Goal: Book appointment/travel/reservation

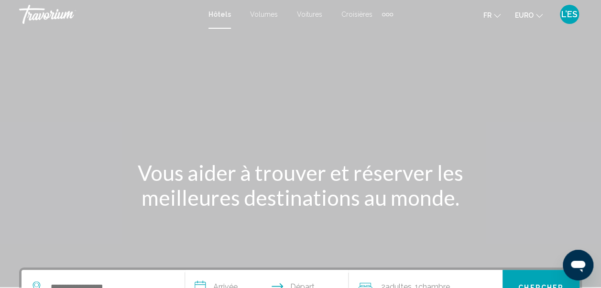
click at [307, 12] on span "Voitures" at bounding box center [309, 15] width 25 height 8
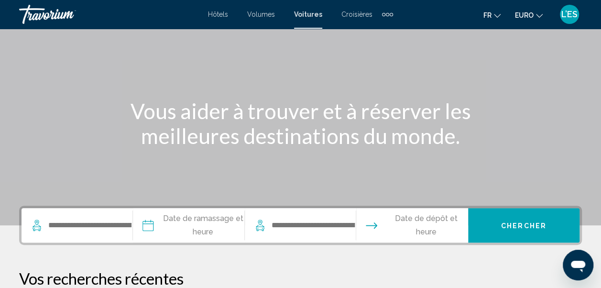
scroll to position [65, 0]
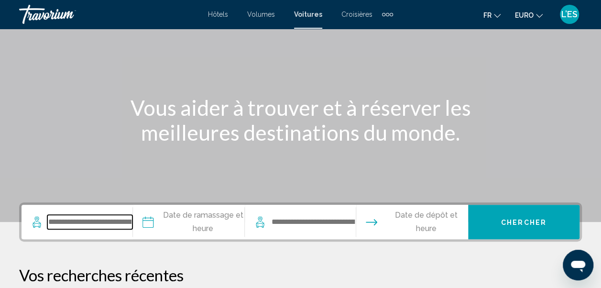
click at [84, 226] on input "Widget de recherche" at bounding box center [89, 222] width 85 height 14
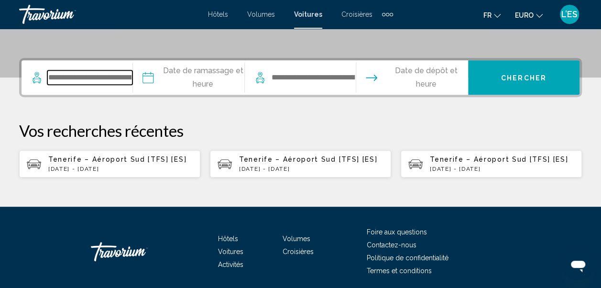
scroll to position [236, 0]
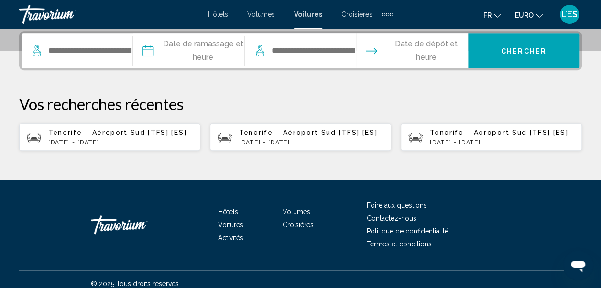
click at [122, 139] on p "mar., 16 sept. - sam., 20 sept." at bounding box center [120, 142] width 144 height 7
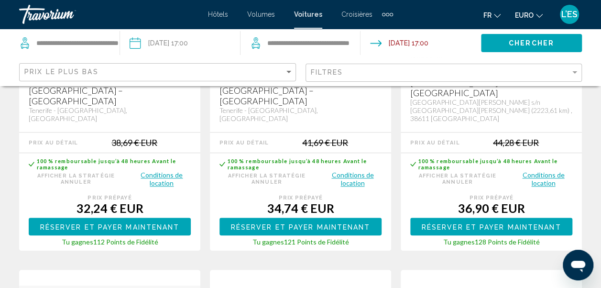
scroll to position [301, 0]
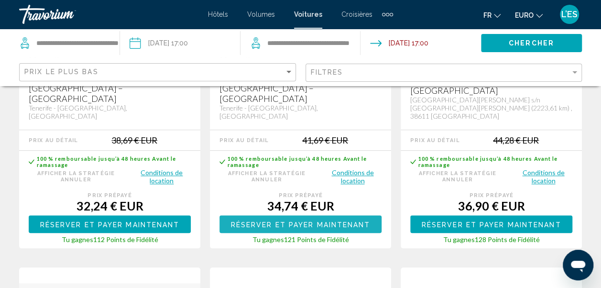
click at [293, 220] on span "Réserver et payer maintenant" at bounding box center [301, 224] width 140 height 8
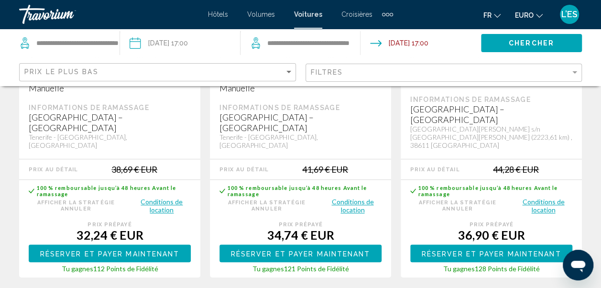
scroll to position [274, 0]
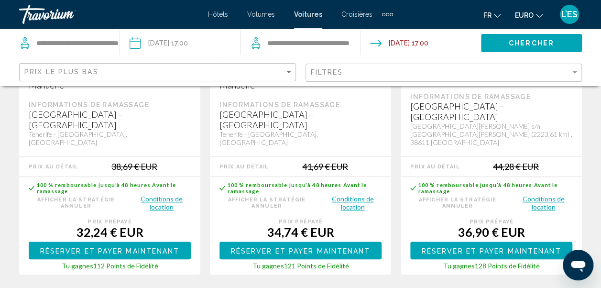
click at [100, 247] on span "Réserver et payer maintenant" at bounding box center [110, 251] width 140 height 8
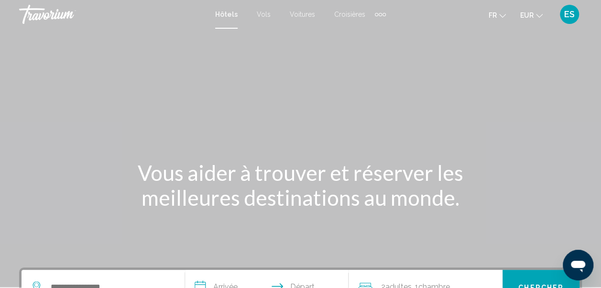
click at [375, 15] on div "Extra navigation items" at bounding box center [376, 14] width 3 height 3
click at [354, 36] on link "Activités" at bounding box center [365, 31] width 35 height 17
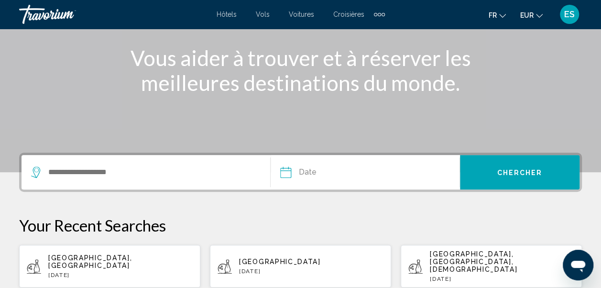
scroll to position [116, 0]
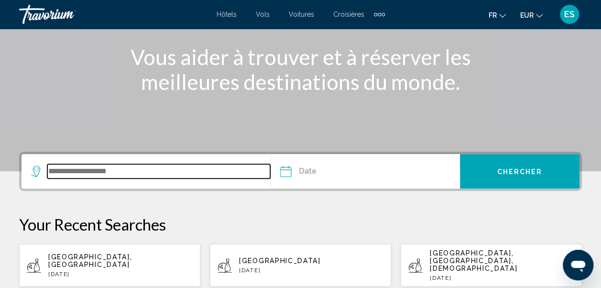
click at [132, 165] on input "Search widget" at bounding box center [158, 171] width 223 height 14
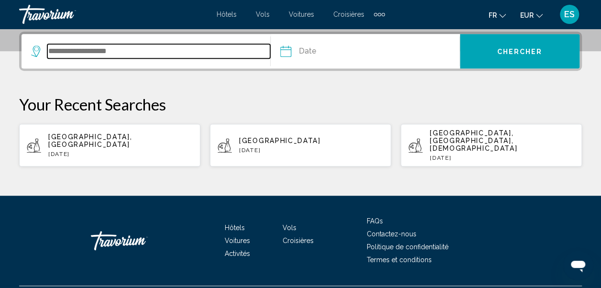
scroll to position [236, 0]
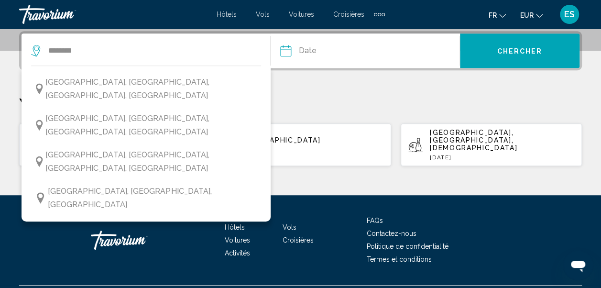
click at [121, 184] on span "[GEOGRAPHIC_DATA], [GEOGRAPHIC_DATA], [GEOGRAPHIC_DATA]" at bounding box center [152, 197] width 208 height 27
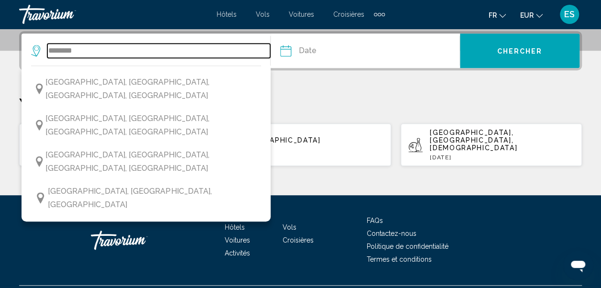
type input "**********"
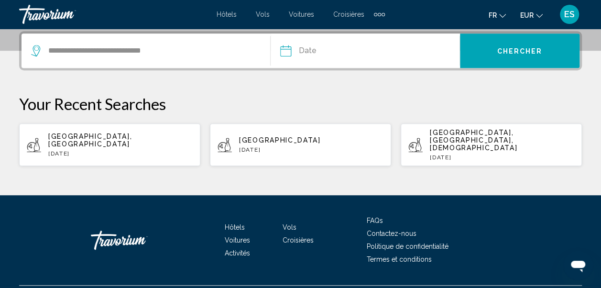
click at [310, 49] on input "Date" at bounding box center [324, 51] width 93 height 37
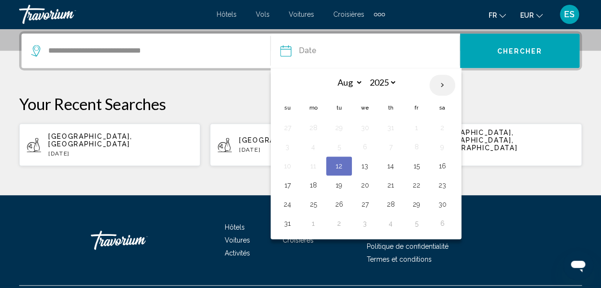
click at [442, 85] on th "Next month" at bounding box center [442, 85] width 26 height 21
select select "*"
click at [387, 168] on button "18" at bounding box center [390, 165] width 15 height 13
type input "**********"
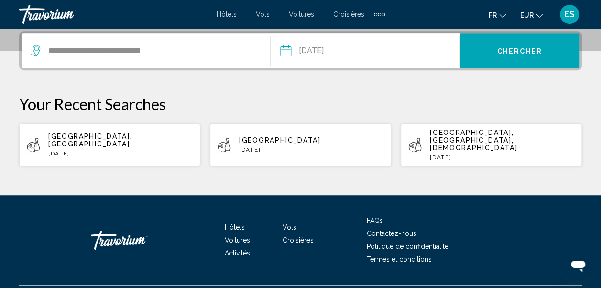
click at [504, 48] on span "Chercher" at bounding box center [518, 51] width 45 height 8
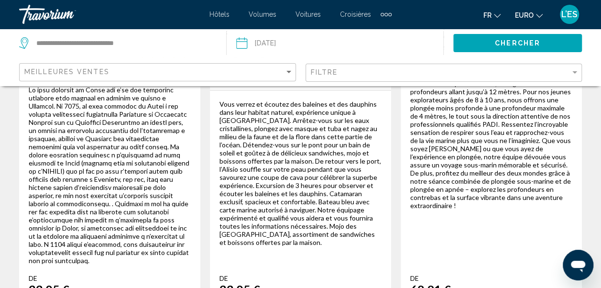
scroll to position [1902, 0]
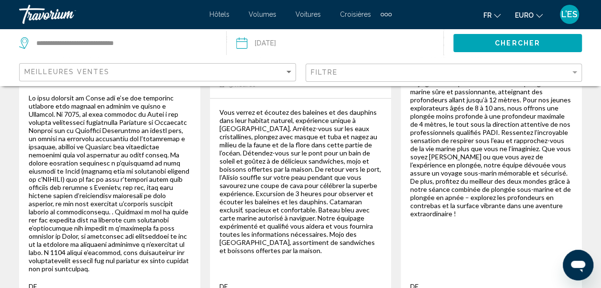
drag, startPoint x: 605, startPoint y: 65, endPoint x: 28, endPoint y: 7, distance: 580.0
